Goal: Navigation & Orientation: Find specific page/section

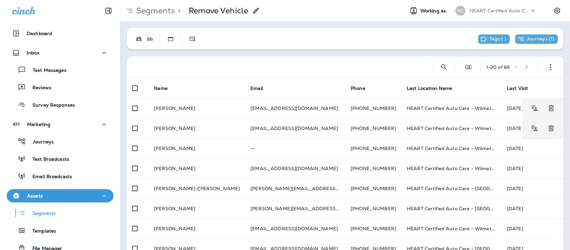
scroll to position [18, 0]
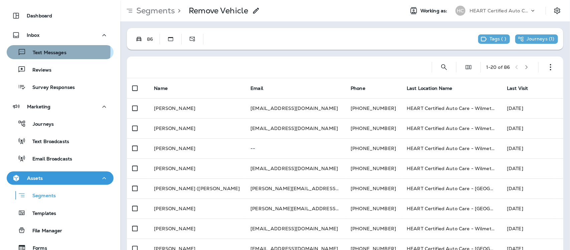
click at [54, 51] on p "Text Messages" at bounding box center [46, 53] width 40 height 6
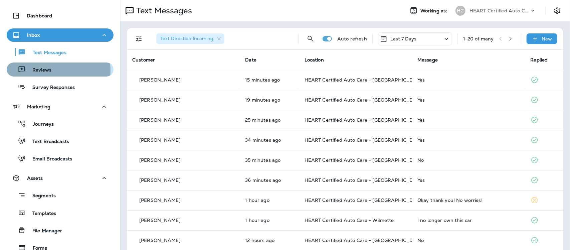
click at [49, 70] on p "Reviews" at bounding box center [39, 70] width 26 height 6
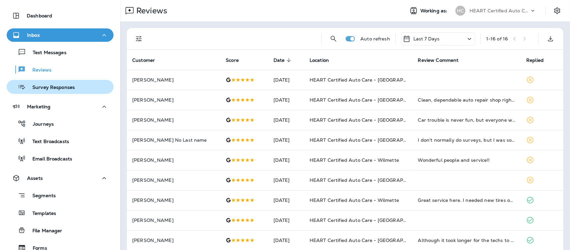
click at [41, 87] on p "Survey Responses" at bounding box center [50, 87] width 49 height 6
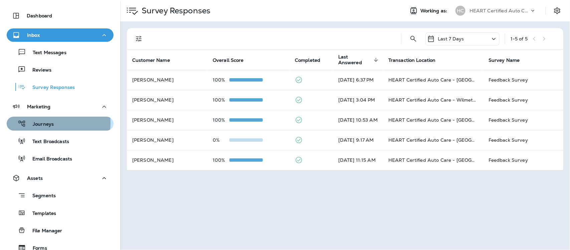
click at [42, 122] on p "Journeys" at bounding box center [40, 124] width 28 height 6
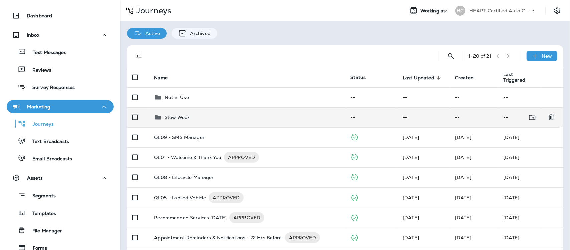
click at [169, 116] on p "Slow Week" at bounding box center [177, 116] width 25 height 5
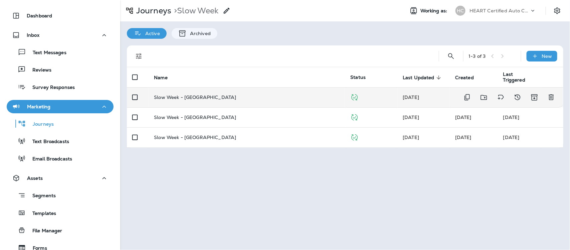
click at [193, 95] on p "Slow Week - [GEOGRAPHIC_DATA]" at bounding box center [195, 96] width 82 height 5
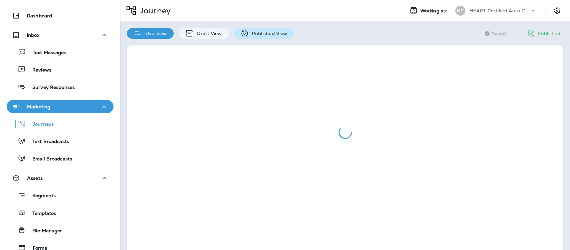
click at [275, 34] on p "Published View" at bounding box center [268, 33] width 39 height 5
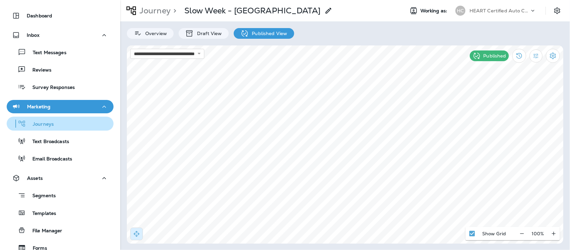
click at [44, 121] on p "Journeys" at bounding box center [40, 124] width 28 height 6
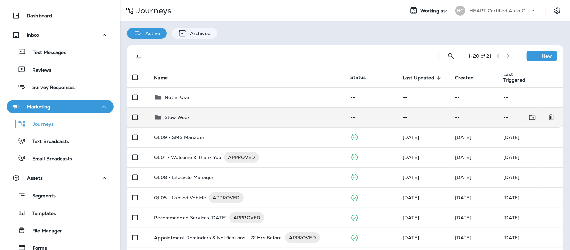
click at [174, 117] on p "Slow Week" at bounding box center [177, 116] width 25 height 5
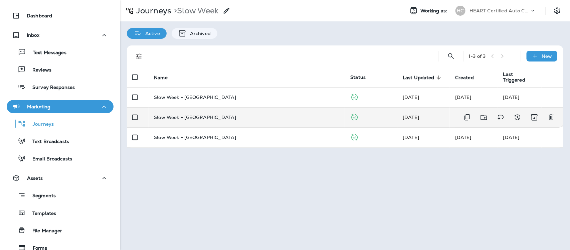
click at [186, 117] on p "Slow Week - [GEOGRAPHIC_DATA]" at bounding box center [195, 116] width 82 height 5
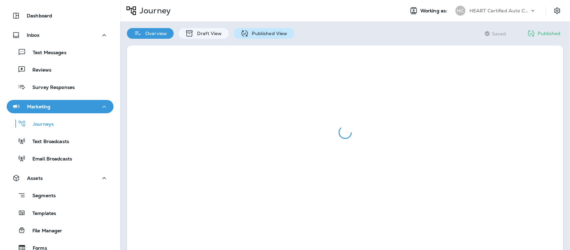
click at [270, 34] on p "Published View" at bounding box center [268, 33] width 39 height 5
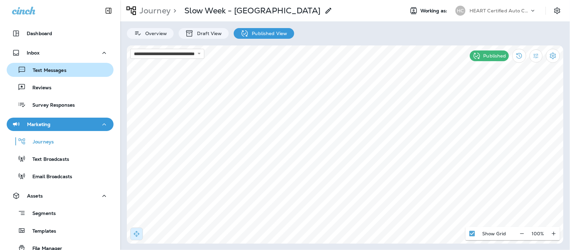
click at [52, 71] on p "Text Messages" at bounding box center [46, 70] width 40 height 6
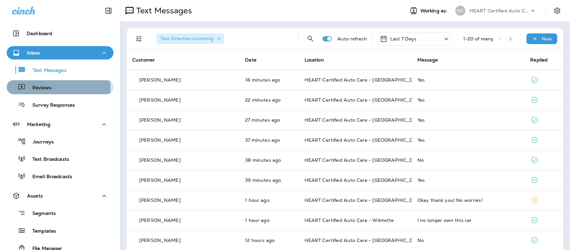
click at [47, 89] on p "Reviews" at bounding box center [39, 88] width 26 height 6
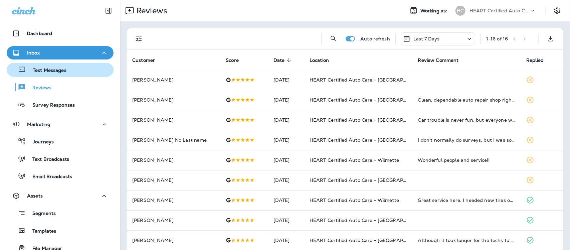
click at [45, 69] on p "Text Messages" at bounding box center [46, 70] width 40 height 6
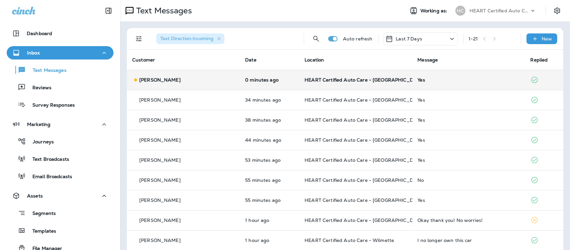
click at [417, 80] on div "Yes" at bounding box center [468, 79] width 102 height 5
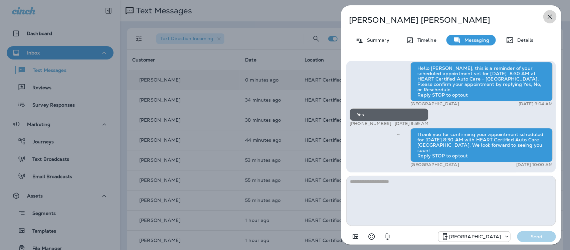
click at [550, 16] on icon "button" at bounding box center [550, 17] width 4 height 4
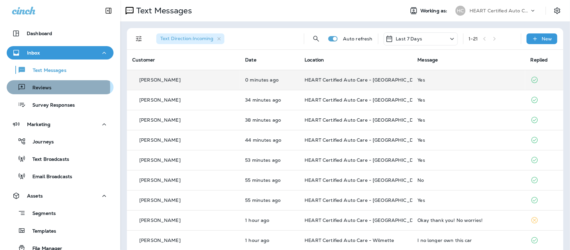
click at [42, 87] on p "Reviews" at bounding box center [39, 88] width 26 height 6
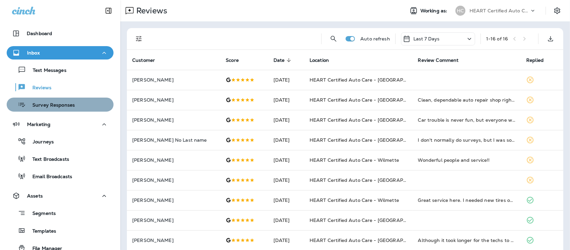
click at [62, 104] on p "Survey Responses" at bounding box center [50, 105] width 49 height 6
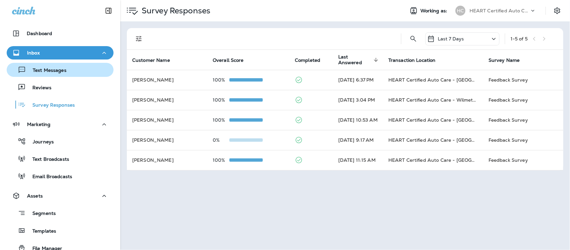
click at [51, 70] on p "Text Messages" at bounding box center [46, 70] width 40 height 6
